Goal: Check status

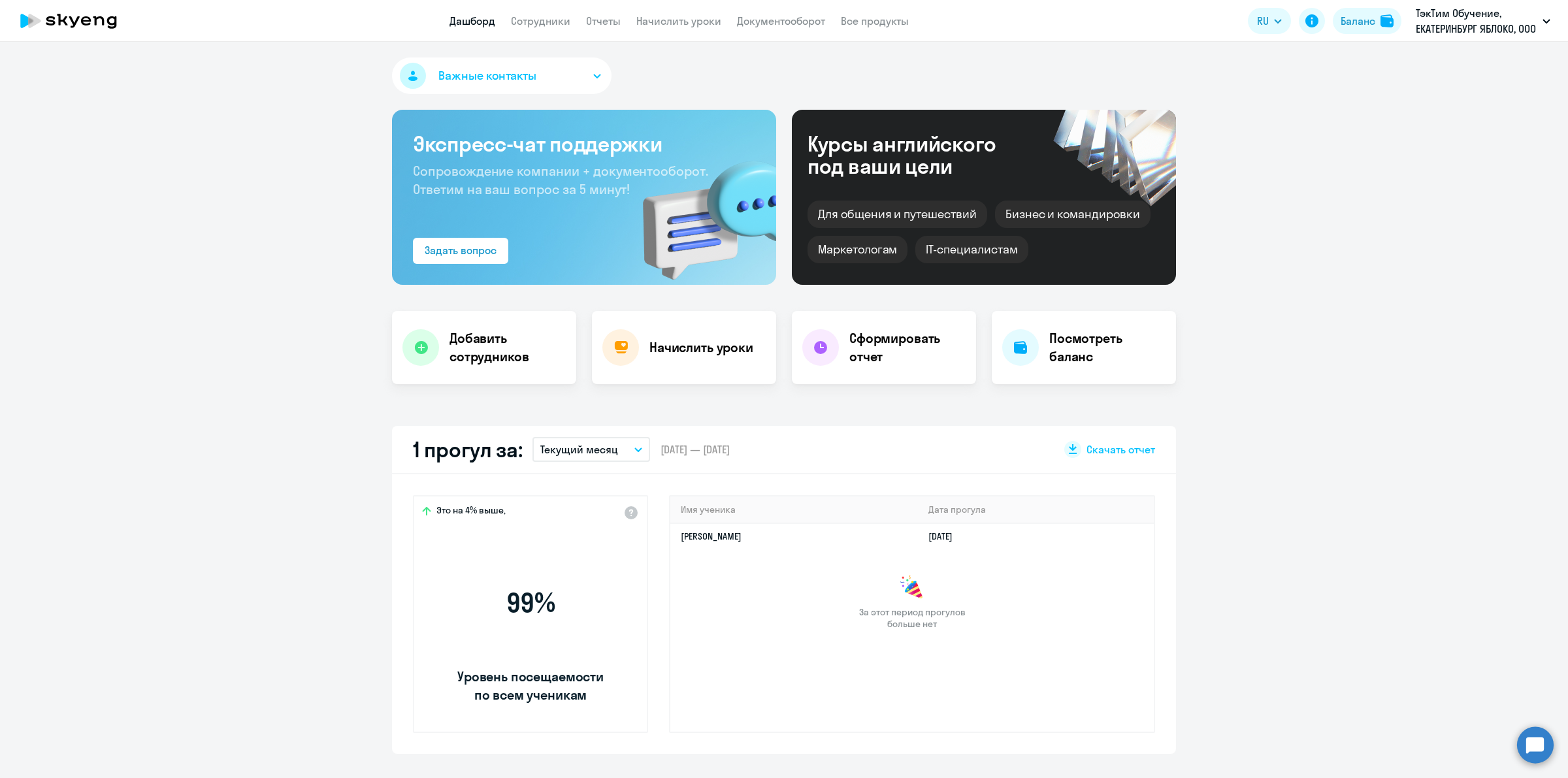
select select "30"
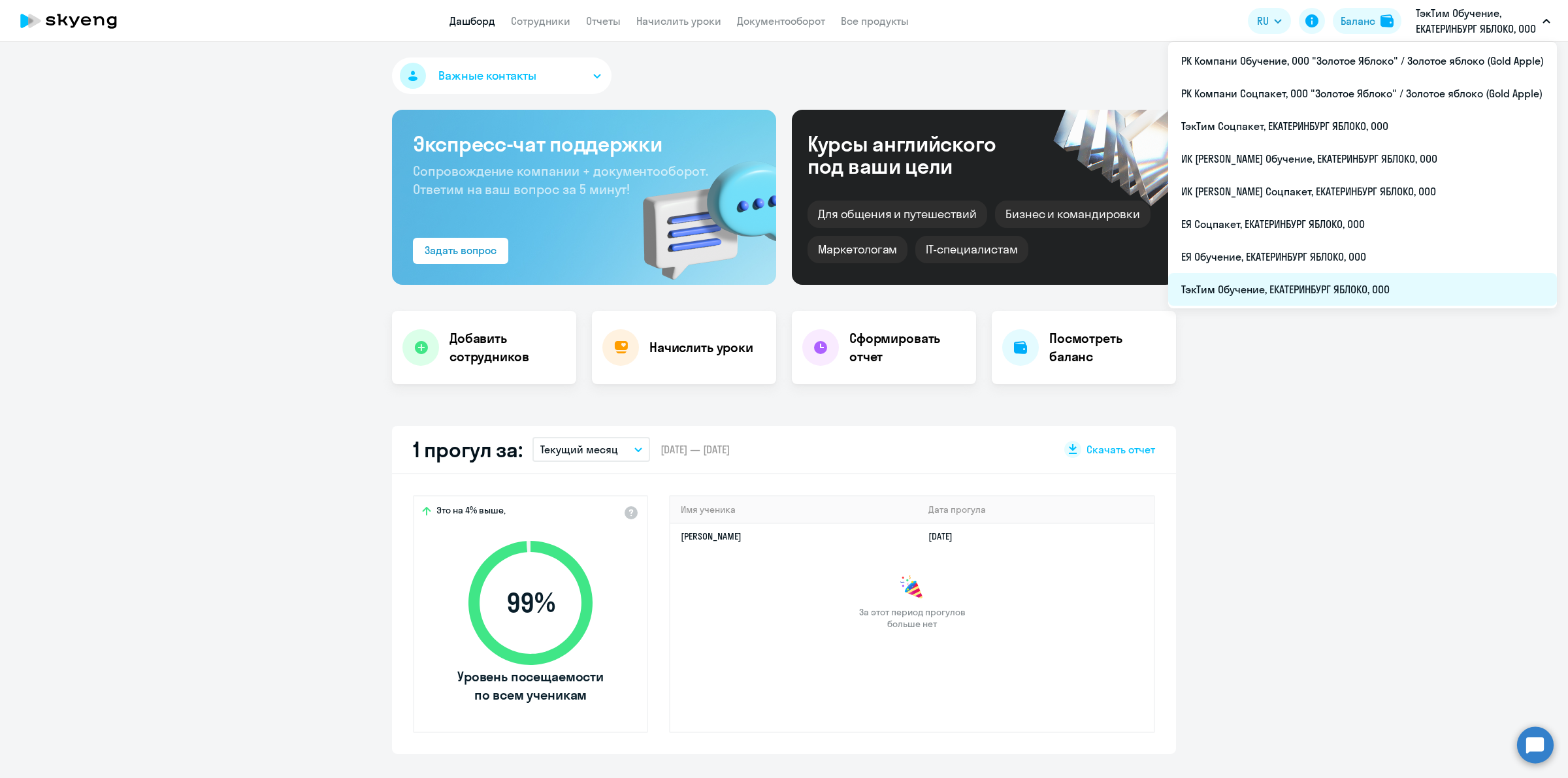
click at [1352, 289] on li "ТэкТим Обучение, ЕКАТЕРИНБУРГ ЯБЛОКО, ООО" at bounding box center [1362, 290] width 389 height 32
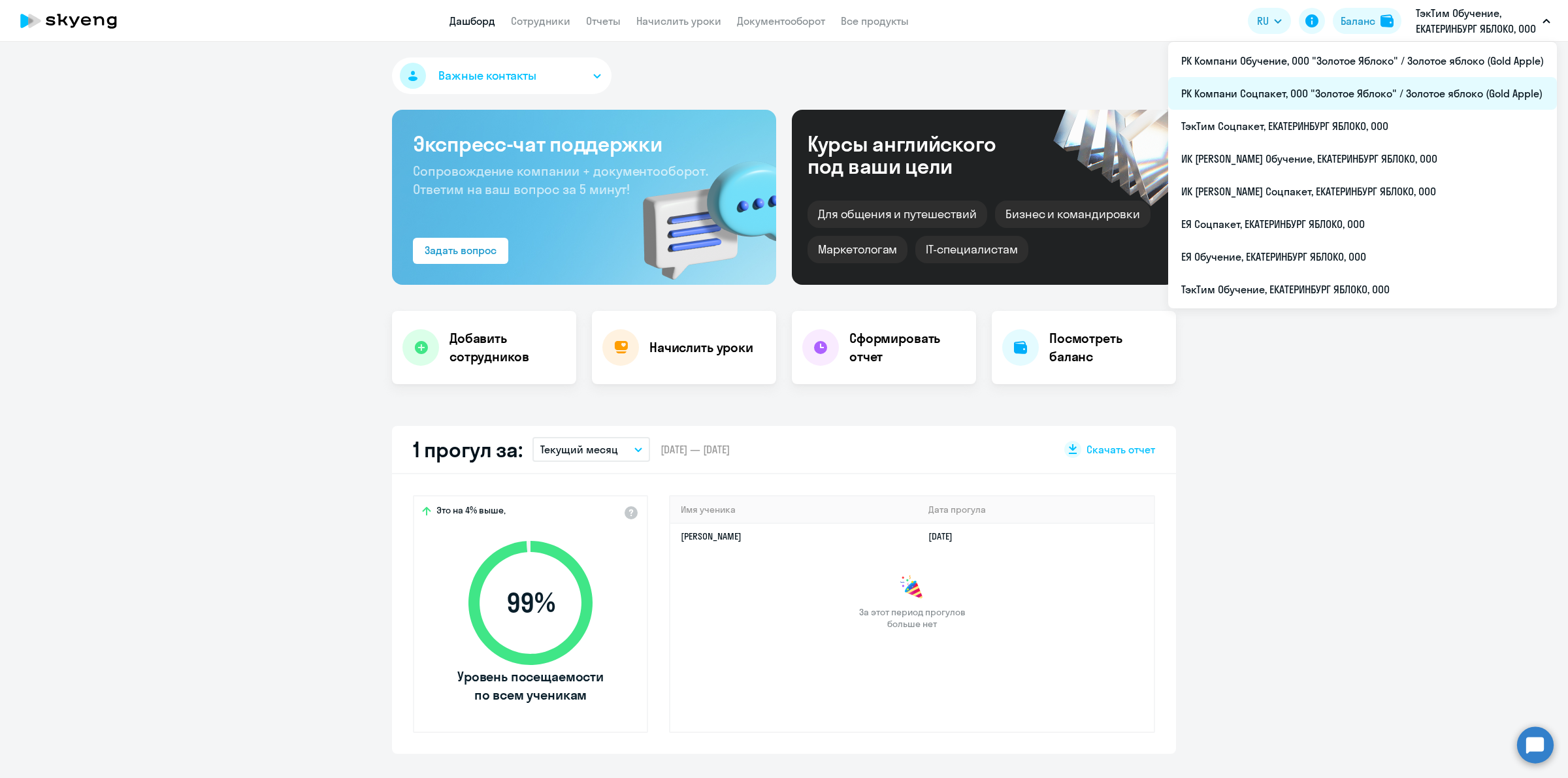
click at [1309, 97] on li "РК Компани Соцпакет, ООО "Золотое Яблоко" / Золотое яблоко (Gold Apple)" at bounding box center [1362, 93] width 389 height 32
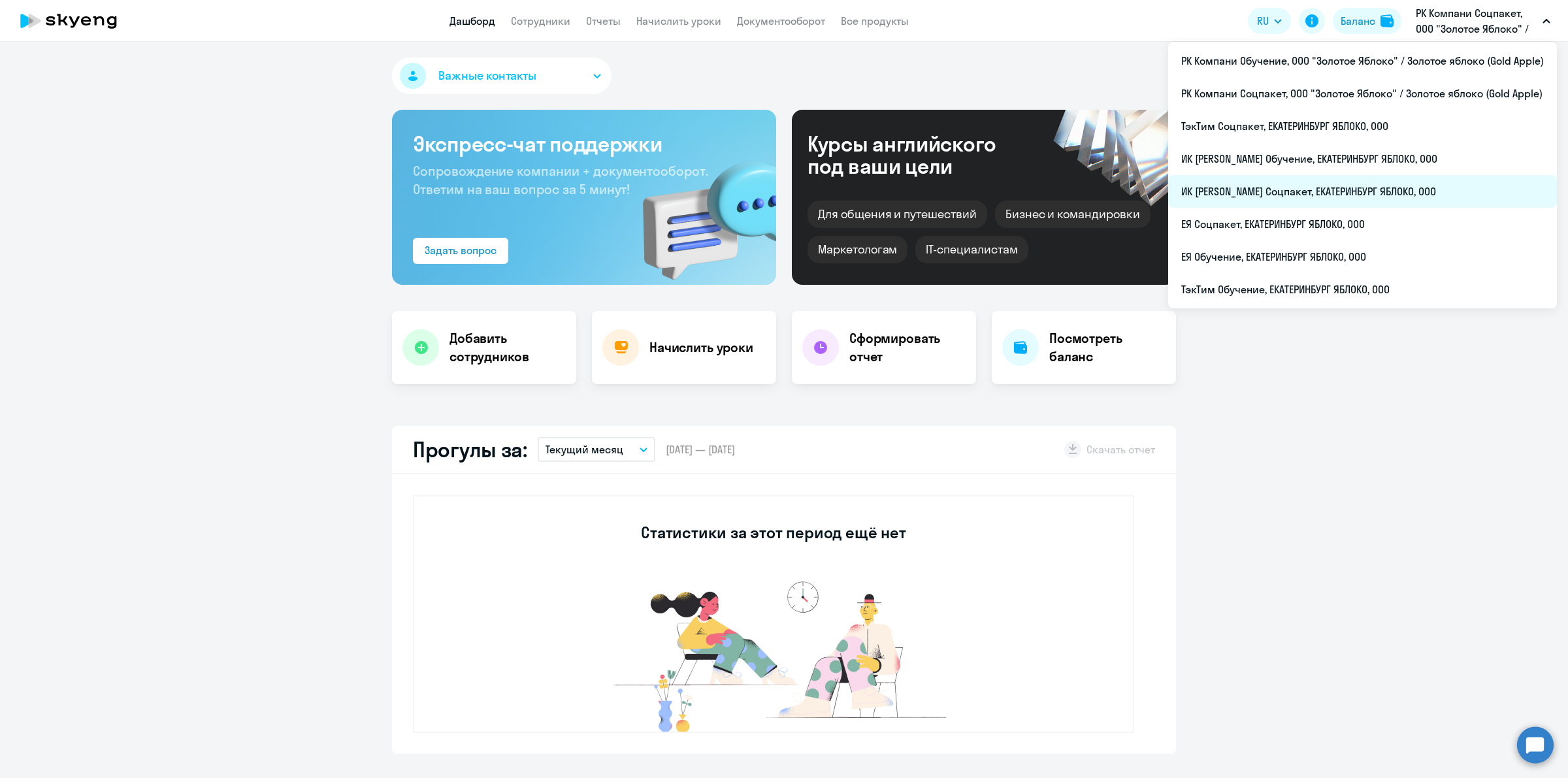
select select "30"
click at [1347, 187] on li "ИК [PERSON_NAME] Соцпакет, ЕКАТЕРИНБУРГ ЯБЛОКО, ООО" at bounding box center [1362, 191] width 389 height 32
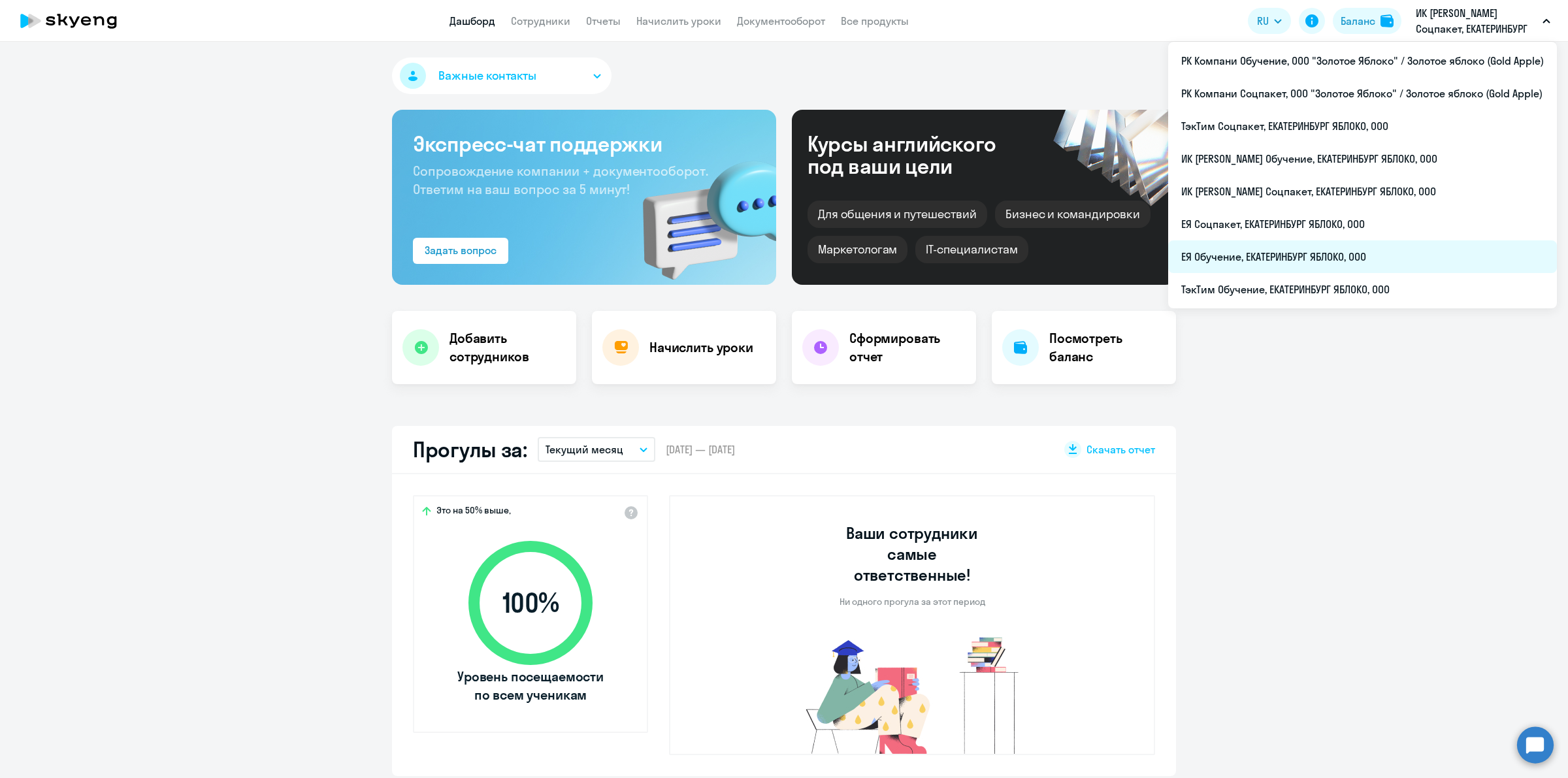
click at [1350, 265] on li "ЕЯ Обучение, ЕКАТЕРИНБУРГ ЯБЛОКО, ООО" at bounding box center [1362, 256] width 389 height 32
select select "30"
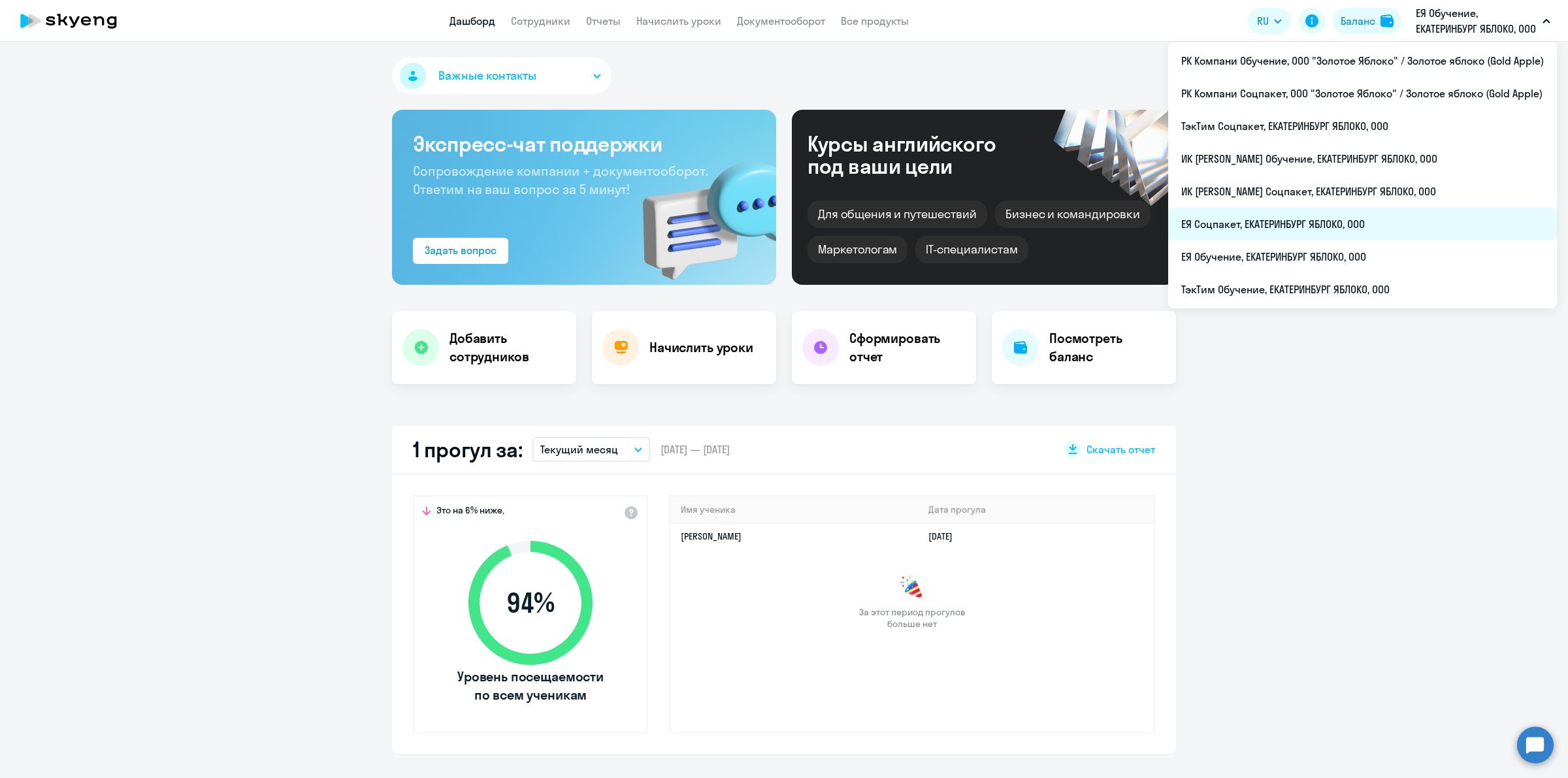
click at [1334, 222] on li "ЕЯ Соцпакет, ЕКАТЕРИНБУРГ ЯБЛОКО, ООО" at bounding box center [1362, 224] width 389 height 32
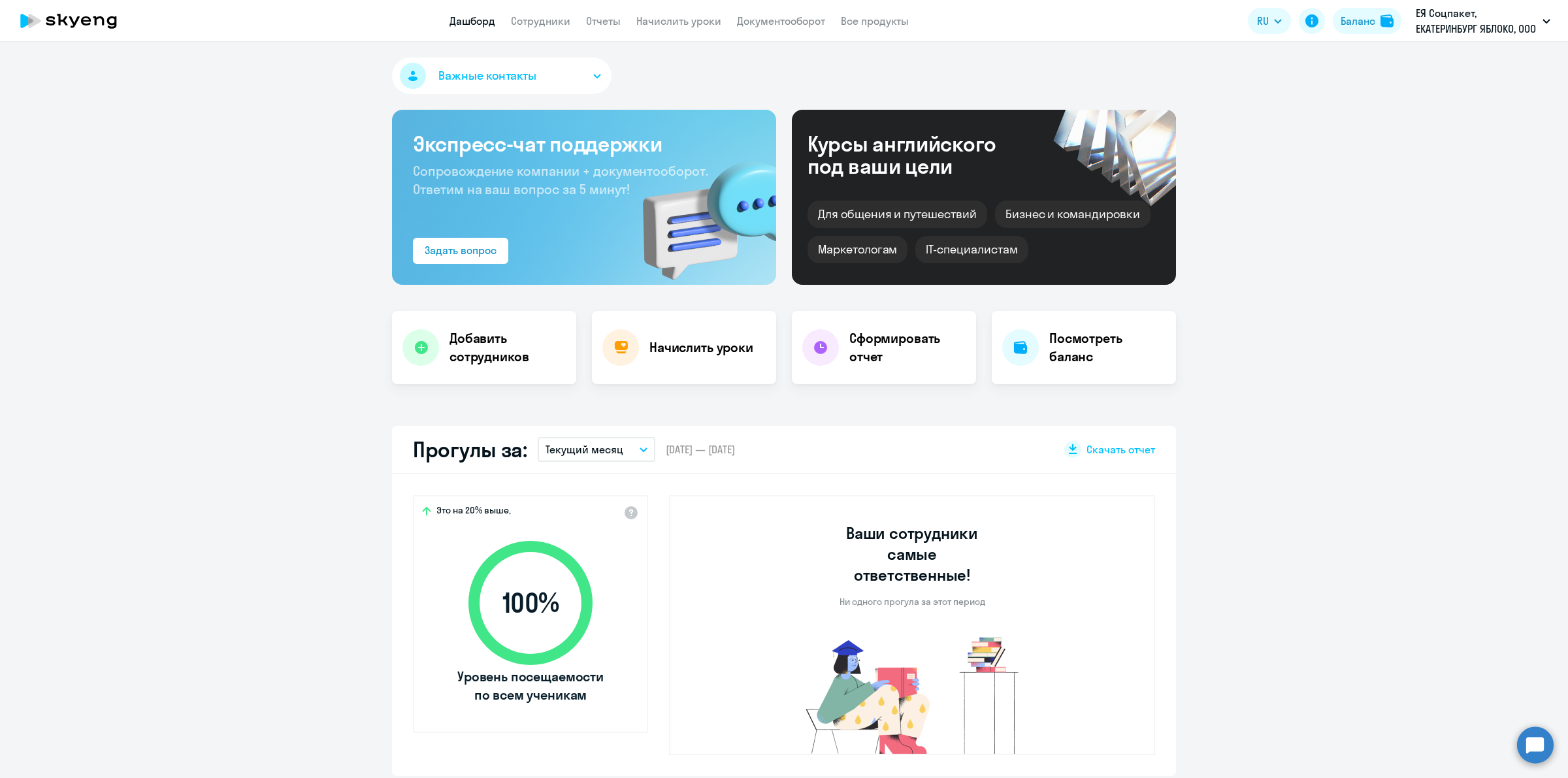
select select "30"
